Goal: Task Accomplishment & Management: Use online tool/utility

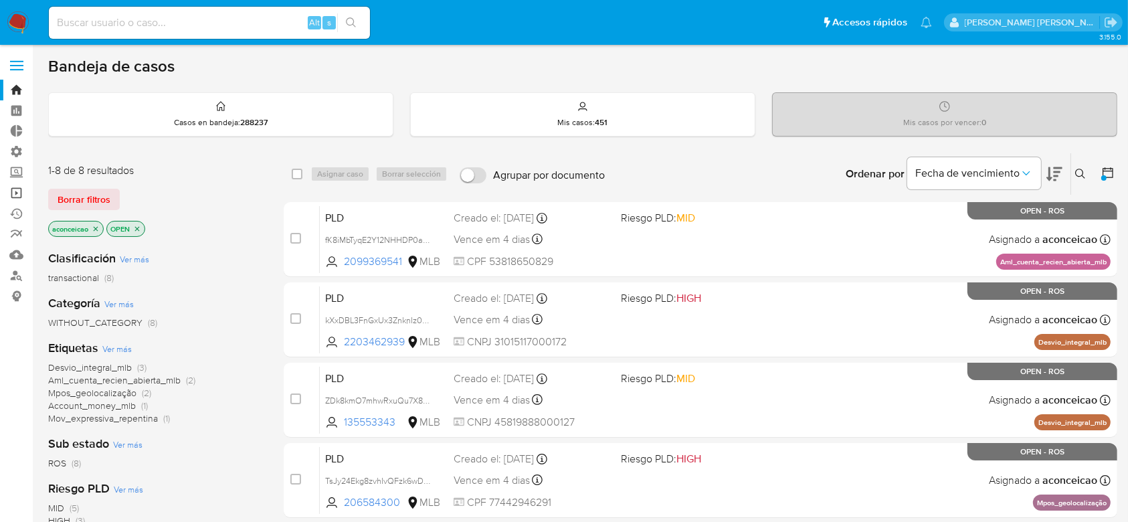
click at [20, 187] on link "Operaciones masivas" at bounding box center [79, 193] width 159 height 21
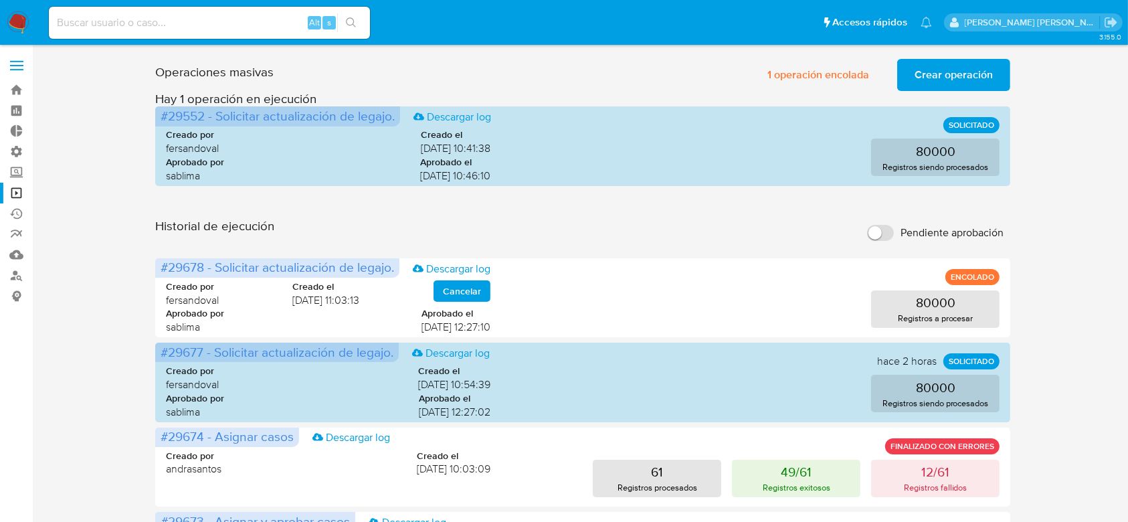
click at [946, 77] on span "Crear operación" at bounding box center [954, 74] width 78 height 29
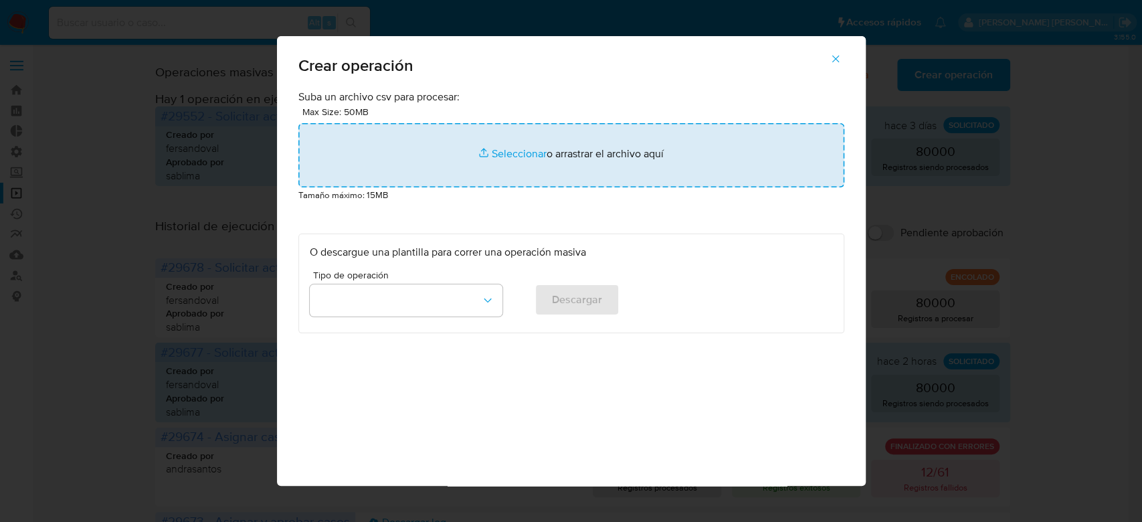
click at [525, 149] on input "file" at bounding box center [571, 155] width 546 height 64
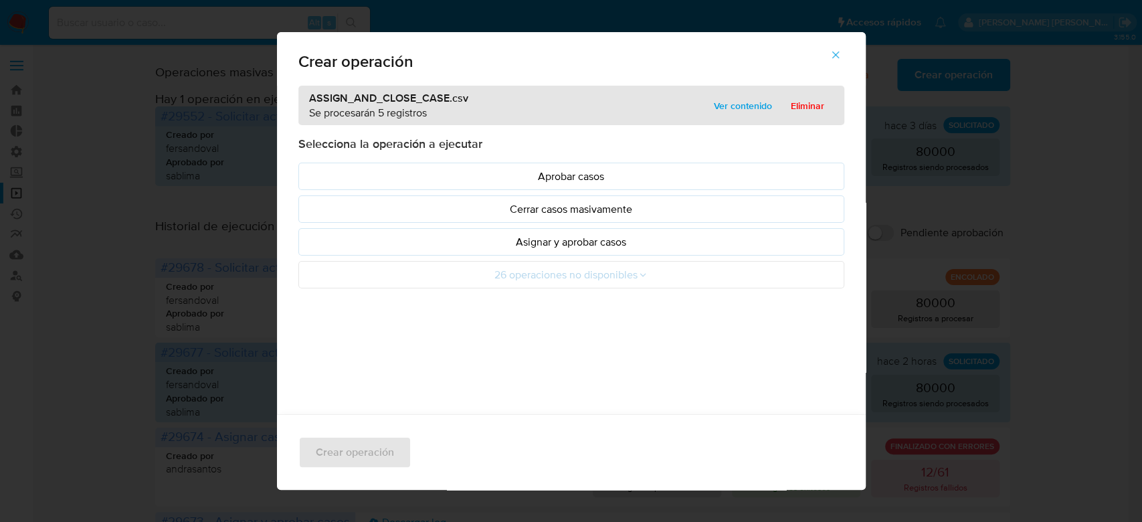
click at [735, 102] on span "Ver contenido" at bounding box center [743, 105] width 58 height 19
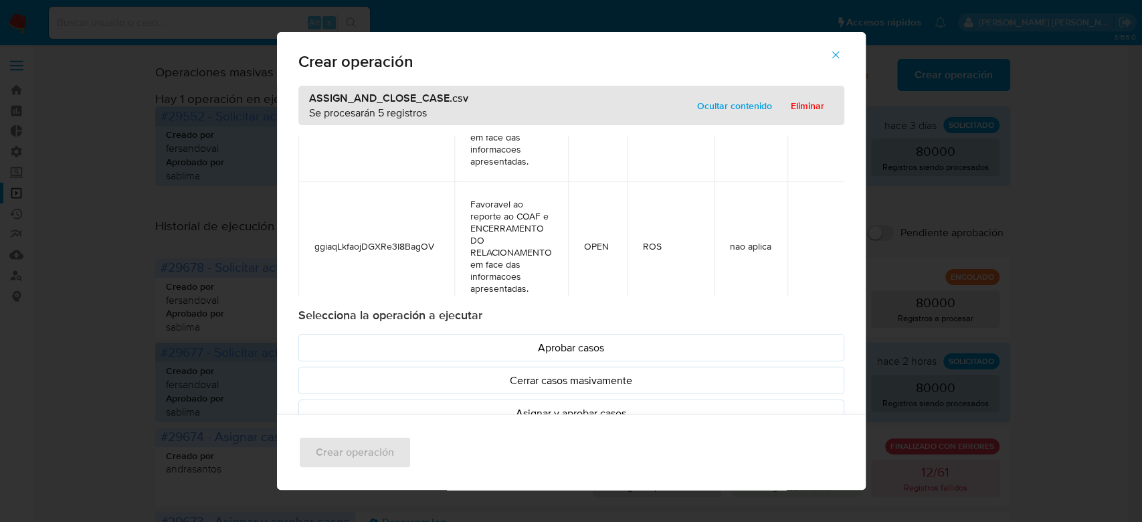
scroll to position [522, 0]
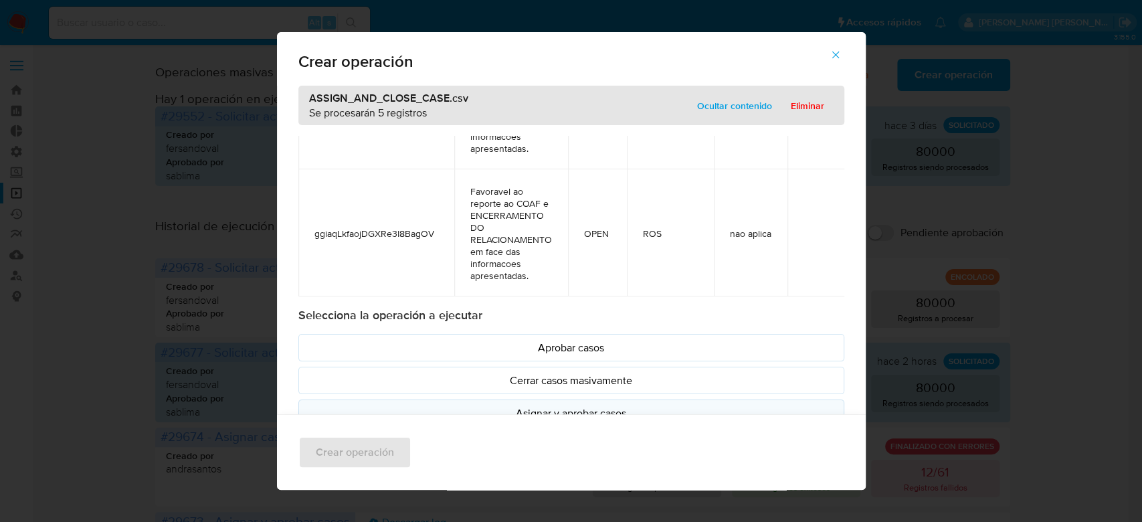
click at [574, 408] on p "Asignar y aprobar casos" at bounding box center [571, 413] width 523 height 15
click at [365, 449] on span "Crear operación" at bounding box center [355, 452] width 78 height 29
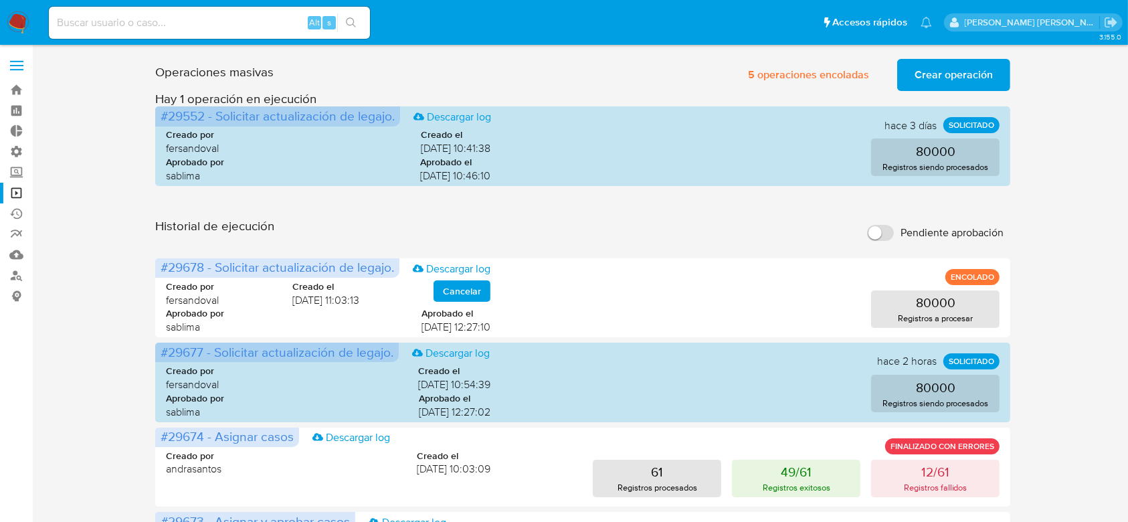
click at [956, 72] on span "Crear operación" at bounding box center [954, 74] width 78 height 29
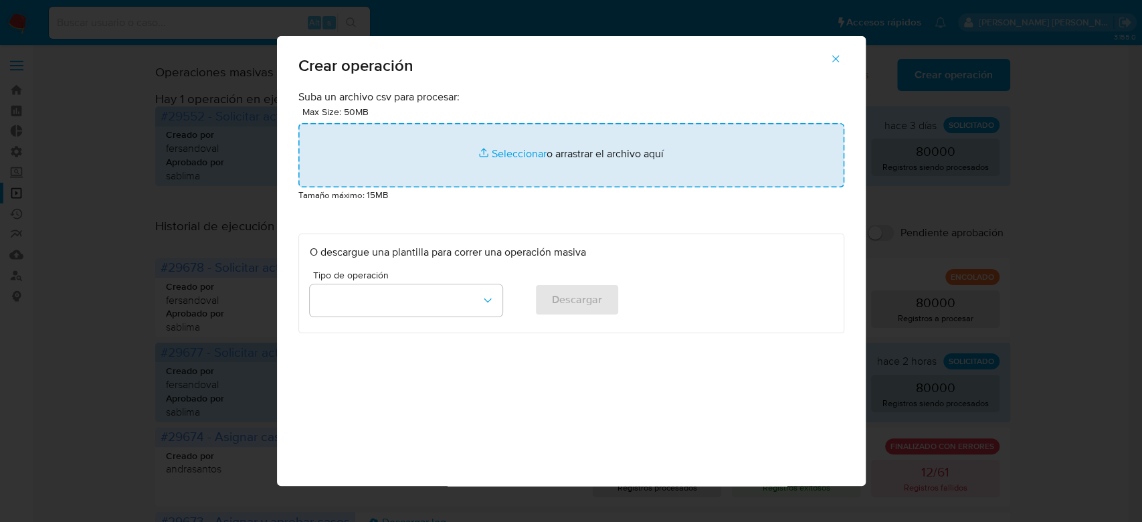
click at [525, 151] on input "file" at bounding box center [571, 155] width 546 height 64
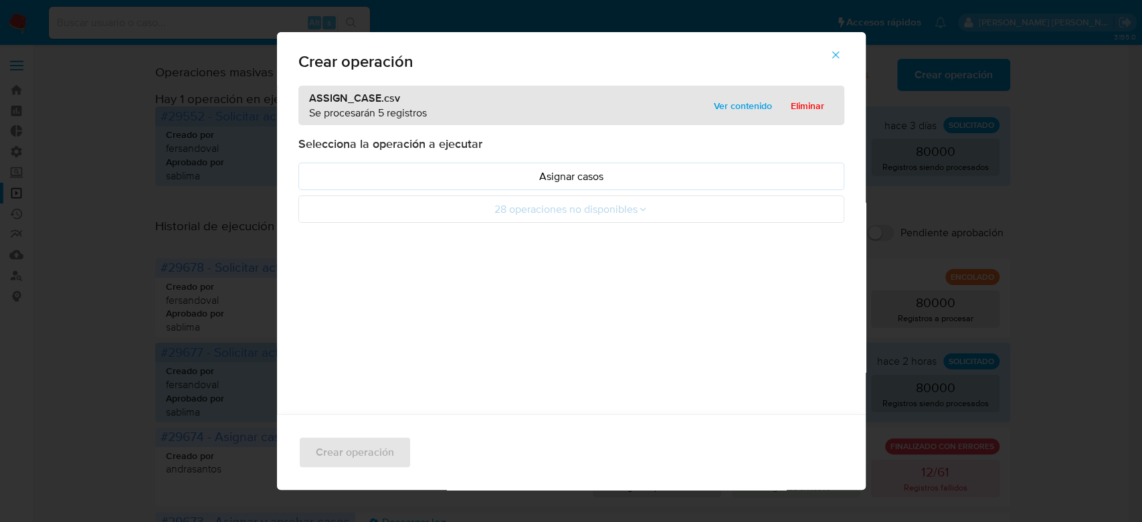
click at [714, 104] on span "Ver contenido" at bounding box center [743, 105] width 58 height 19
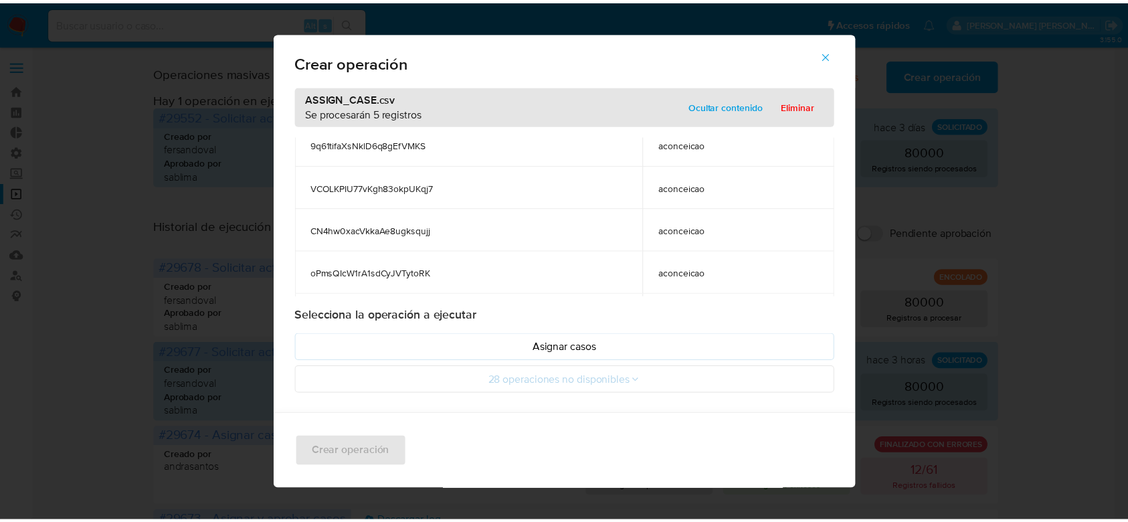
scroll to position [86, 0]
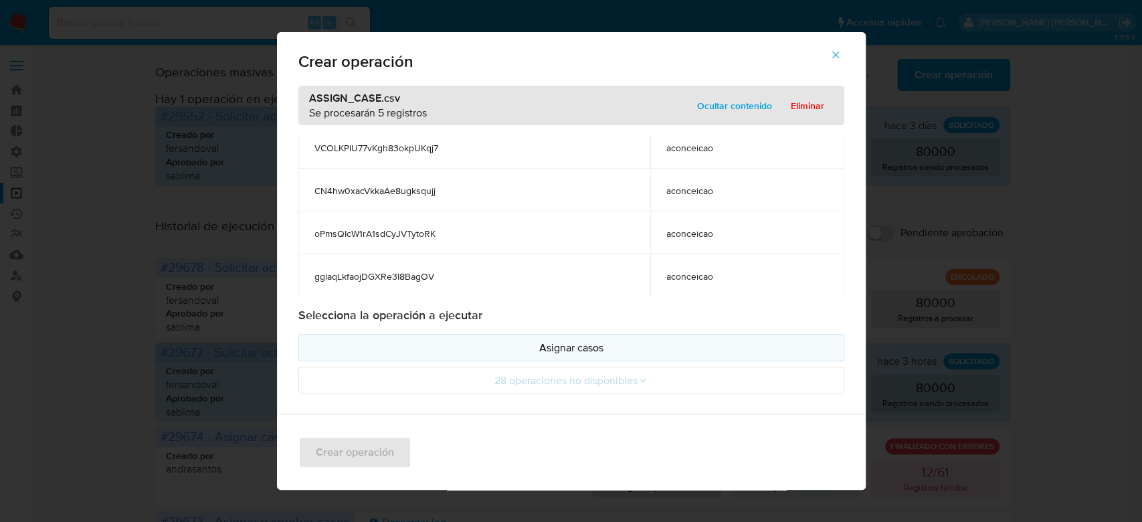
click at [574, 349] on p "Asignar casos" at bounding box center [571, 347] width 523 height 15
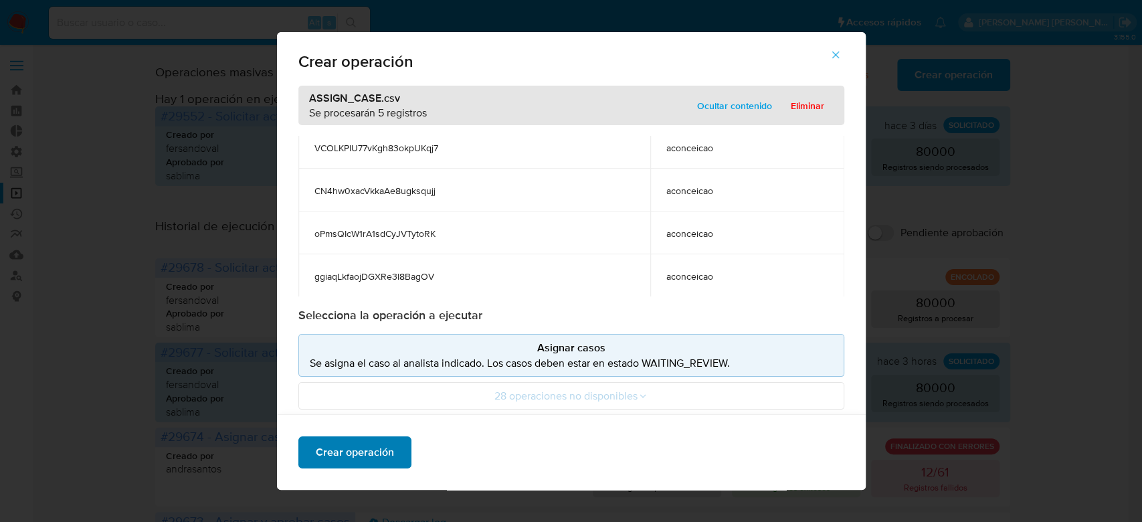
click at [357, 442] on span "Crear operación" at bounding box center [355, 452] width 78 height 29
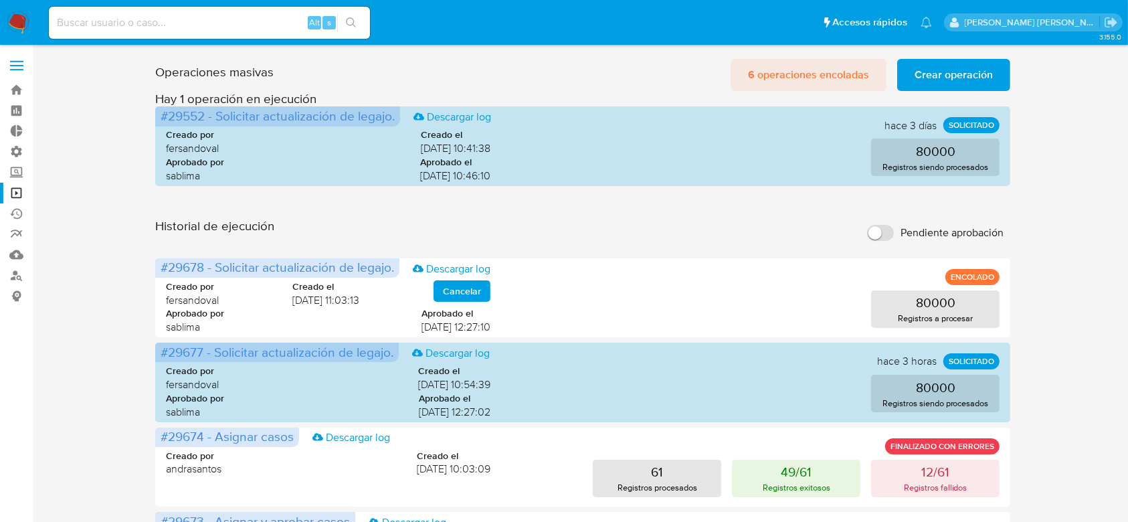
click at [788, 74] on span "6 operaciones encoladas" at bounding box center [808, 74] width 121 height 29
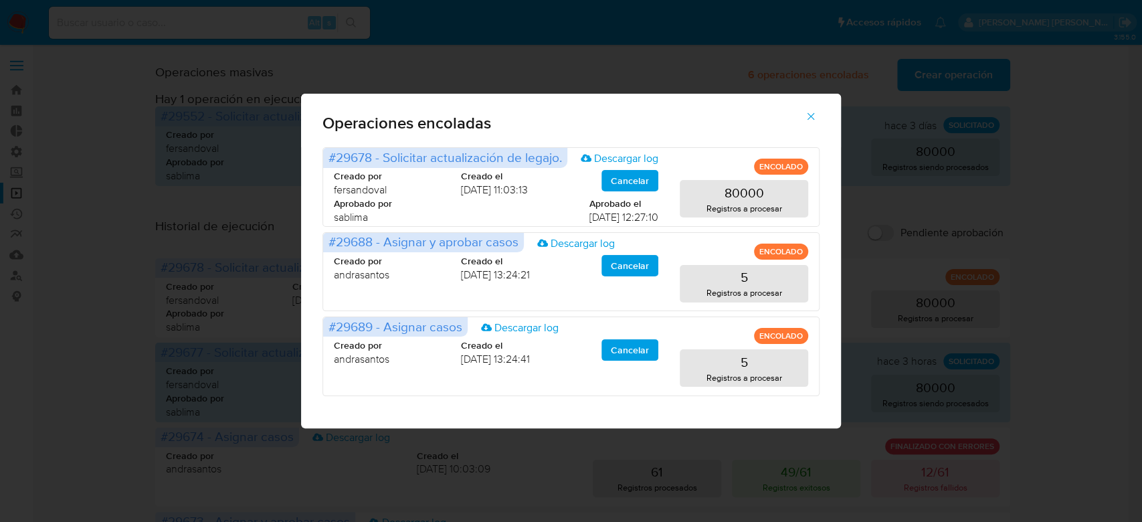
click at [807, 120] on icon "button" at bounding box center [811, 116] width 12 height 12
